Goal: Find specific page/section: Find specific page/section

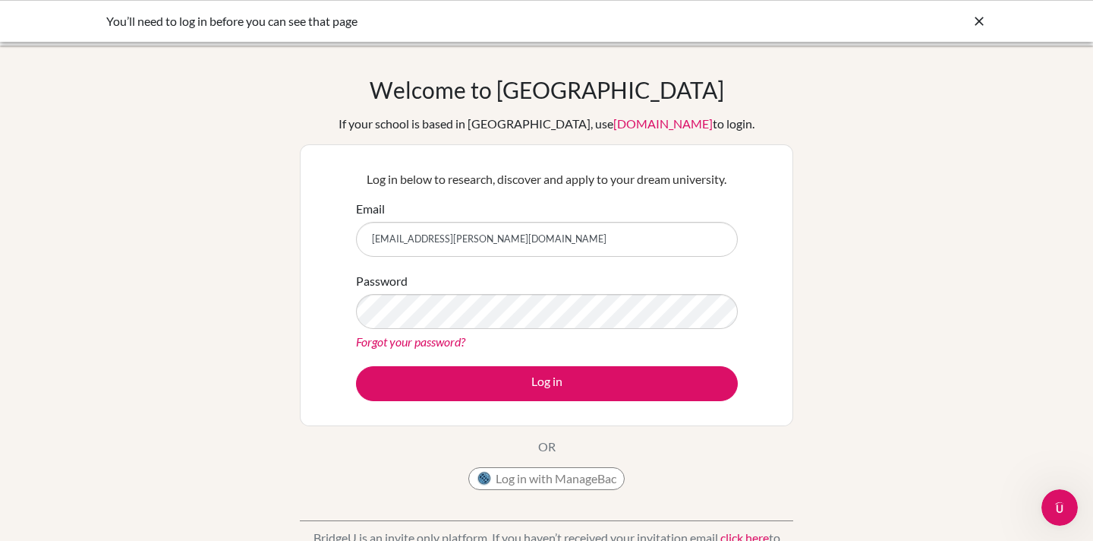
type input "shobha.balaraman@npsis.edu.sg"
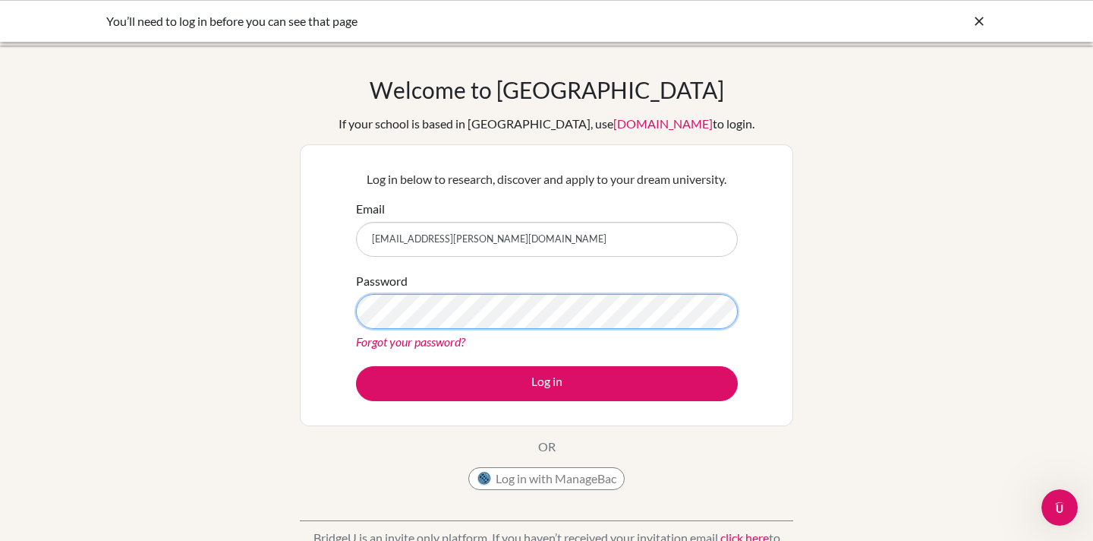
click at [356, 366] on button "Log in" at bounding box center [547, 383] width 382 height 35
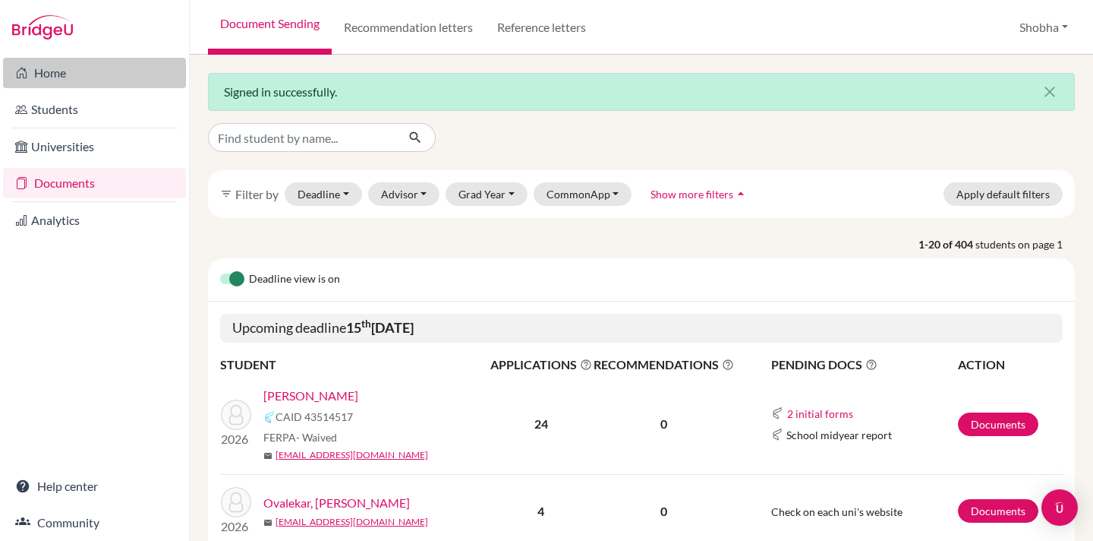
click at [58, 74] on link "Home" at bounding box center [94, 73] width 183 height 30
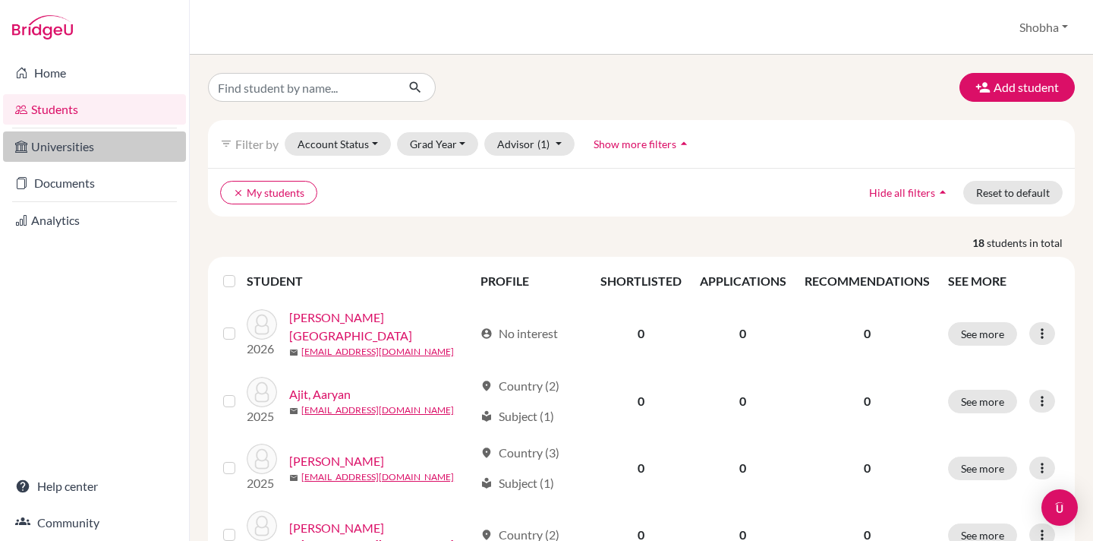
click at [65, 146] on link "Universities" at bounding box center [94, 146] width 183 height 30
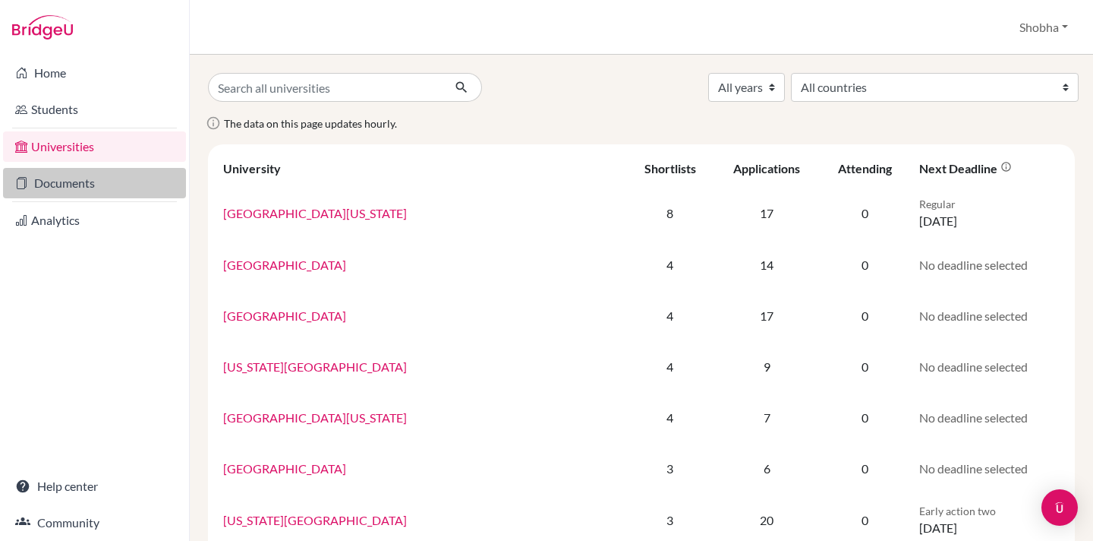
click at [64, 183] on link "Documents" at bounding box center [94, 183] width 183 height 30
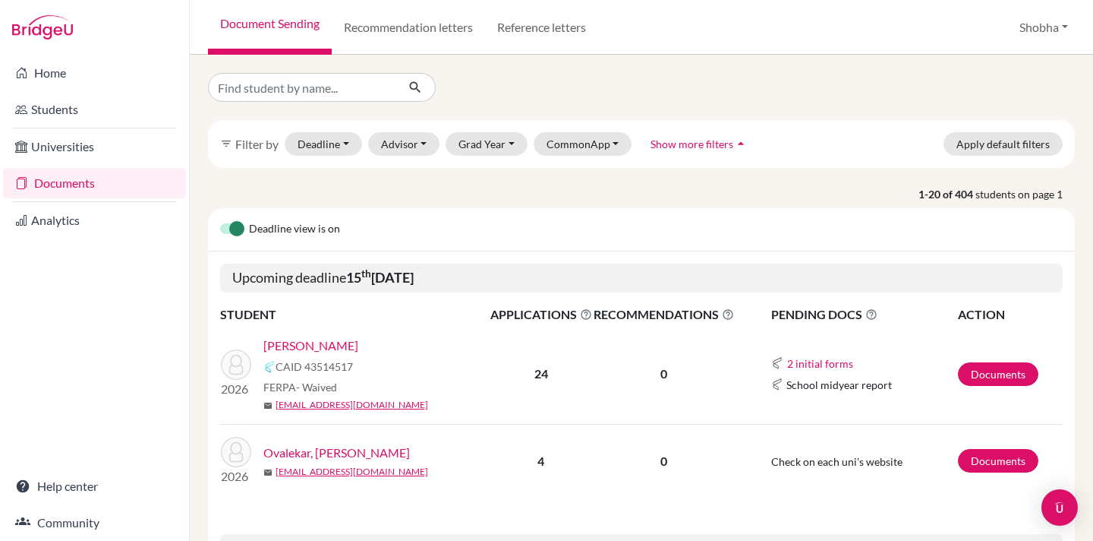
click at [75, 182] on link "Documents" at bounding box center [94, 183] width 183 height 30
click at [424, 141] on button "Advisor" at bounding box center [404, 144] width 72 height 24
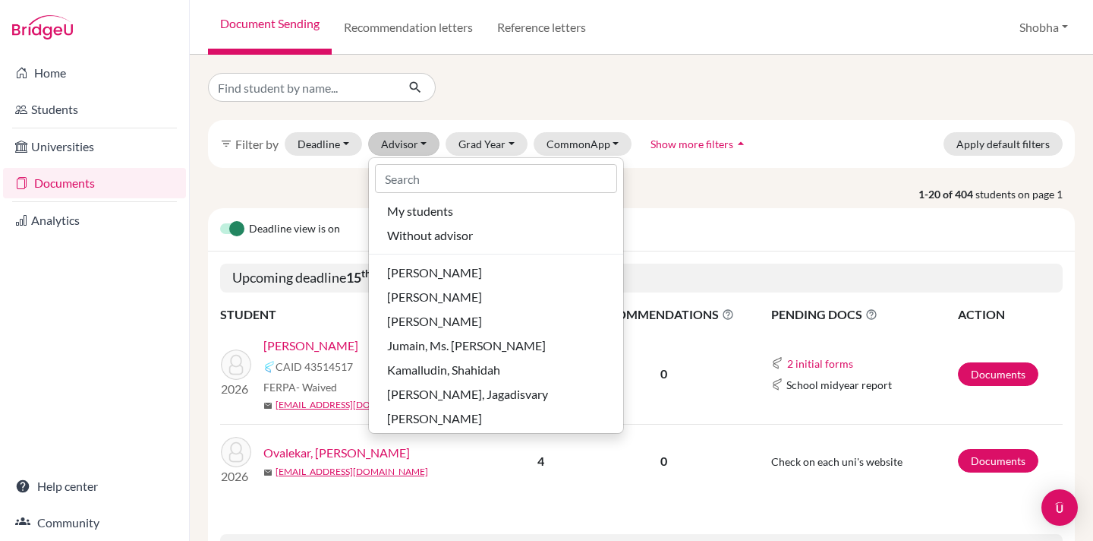
click at [779, 153] on div "filter_list Filter by Deadline - Select a date range Or double click for a sing…" at bounding box center [641, 144] width 867 height 48
